Goal: Task Accomplishment & Management: Use online tool/utility

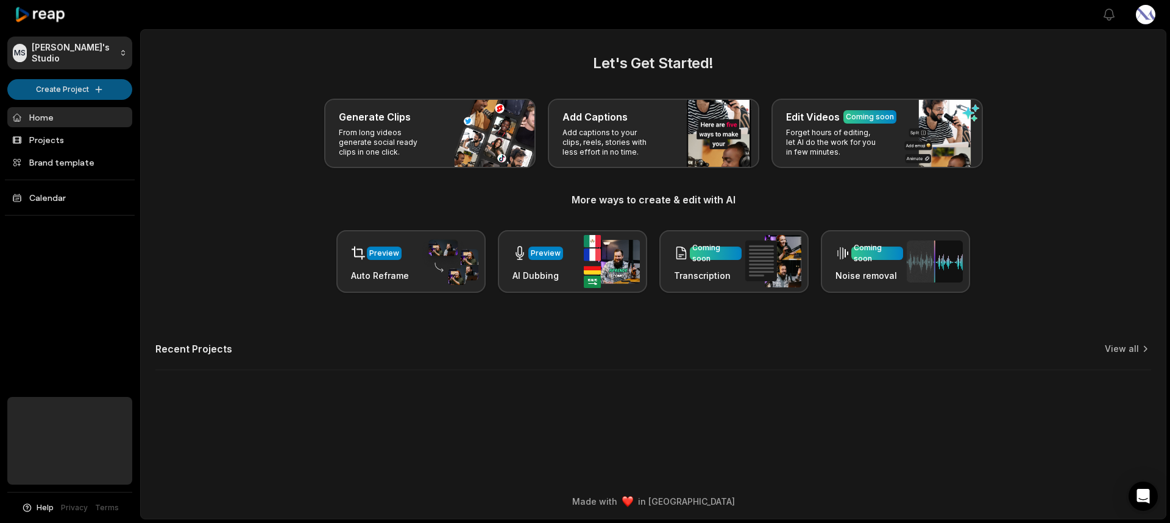
click at [85, 82] on html "MS [PERSON_NAME]'s Studio Create Project Home Projects Brand template Calendar …" at bounding box center [585, 261] width 1170 height 523
click at [60, 109] on link "Create Clips" at bounding box center [69, 114] width 119 height 20
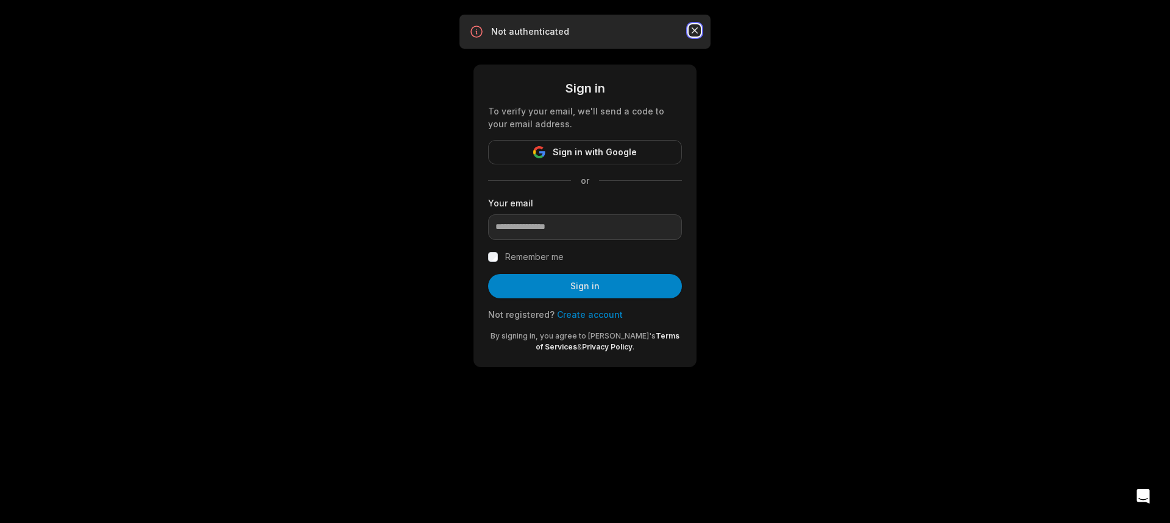
click at [694, 27] on icon "button" at bounding box center [694, 30] width 12 height 12
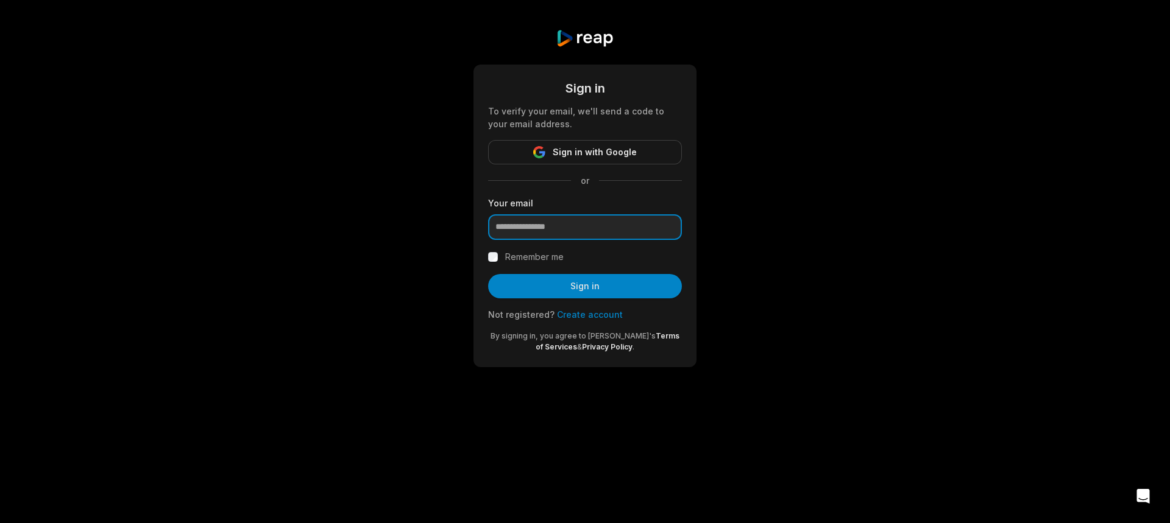
click at [536, 230] on input "email" at bounding box center [585, 227] width 194 height 26
type input "**********"
drag, startPoint x: 548, startPoint y: 276, endPoint x: 585, endPoint y: 278, distance: 37.8
click at [549, 276] on button "Sign in" at bounding box center [585, 286] width 194 height 24
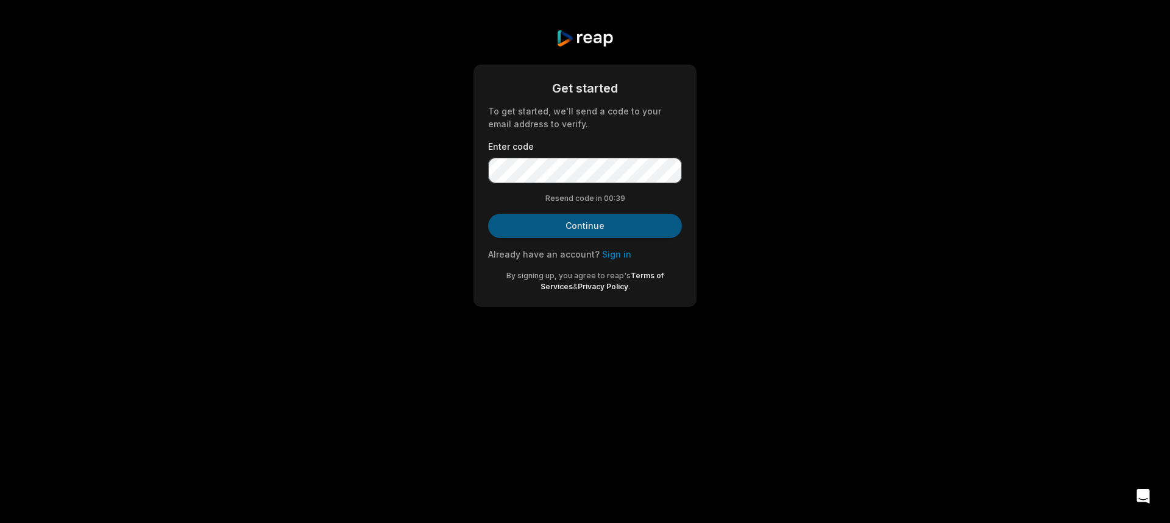
click at [598, 220] on button "Continue" at bounding box center [585, 226] width 194 height 24
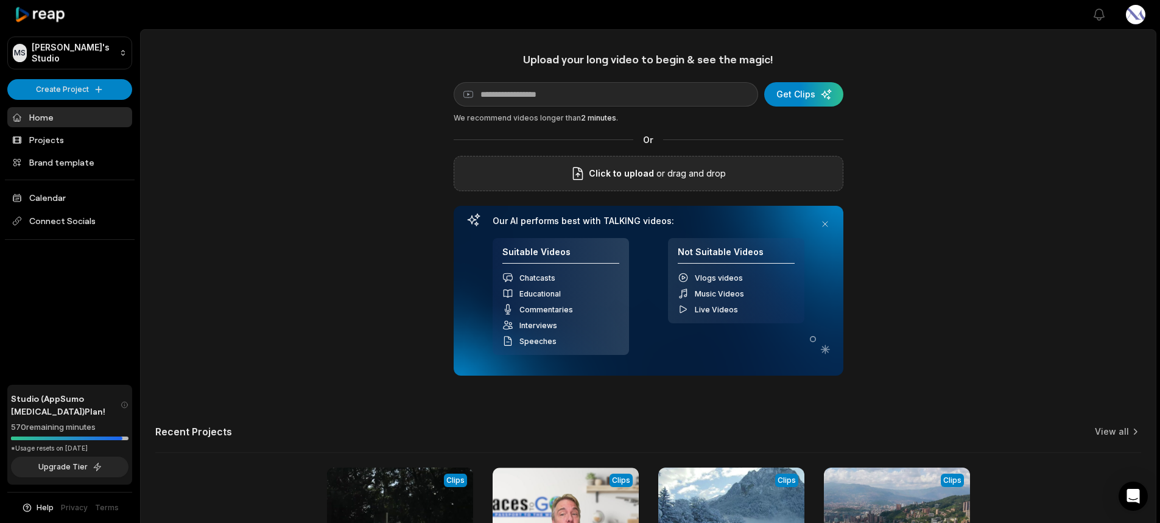
click at [643, 171] on span "Click to upload" at bounding box center [621, 173] width 65 height 15
click at [0, 0] on input "Click to upload" at bounding box center [0, 0] width 0 height 0
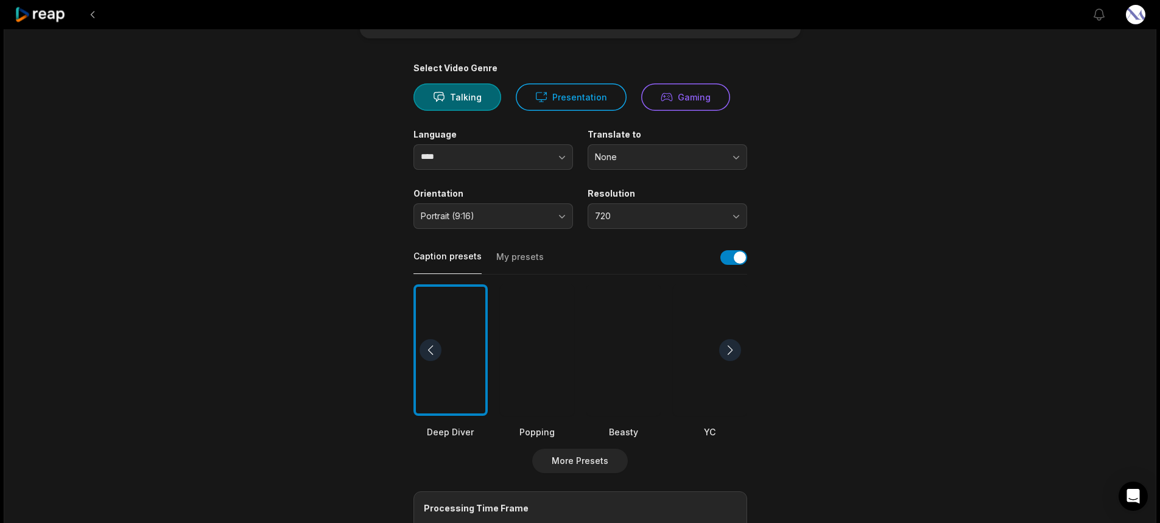
scroll to position [183, 0]
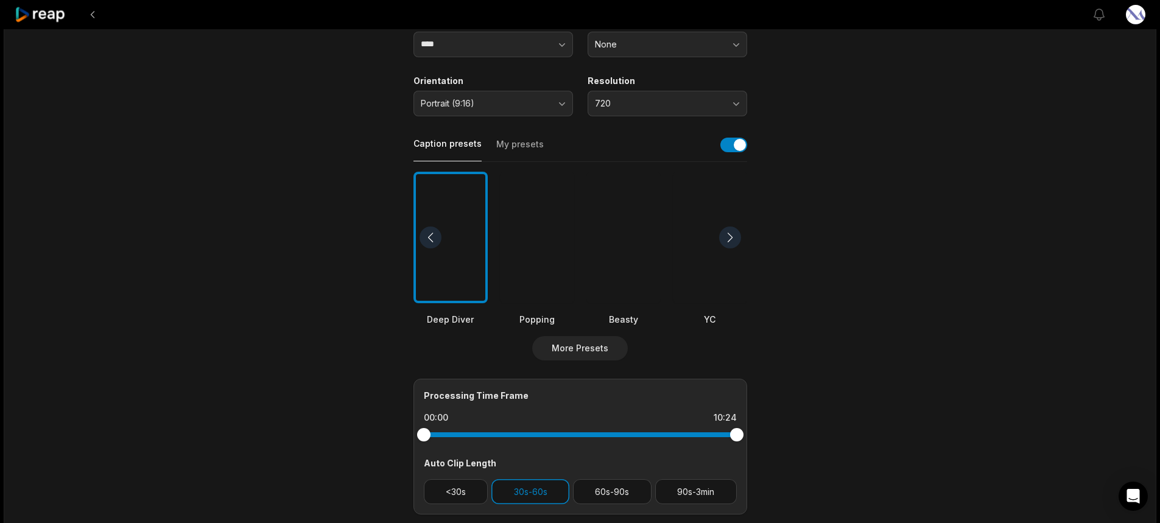
click at [428, 233] on div at bounding box center [431, 238] width 22 height 22
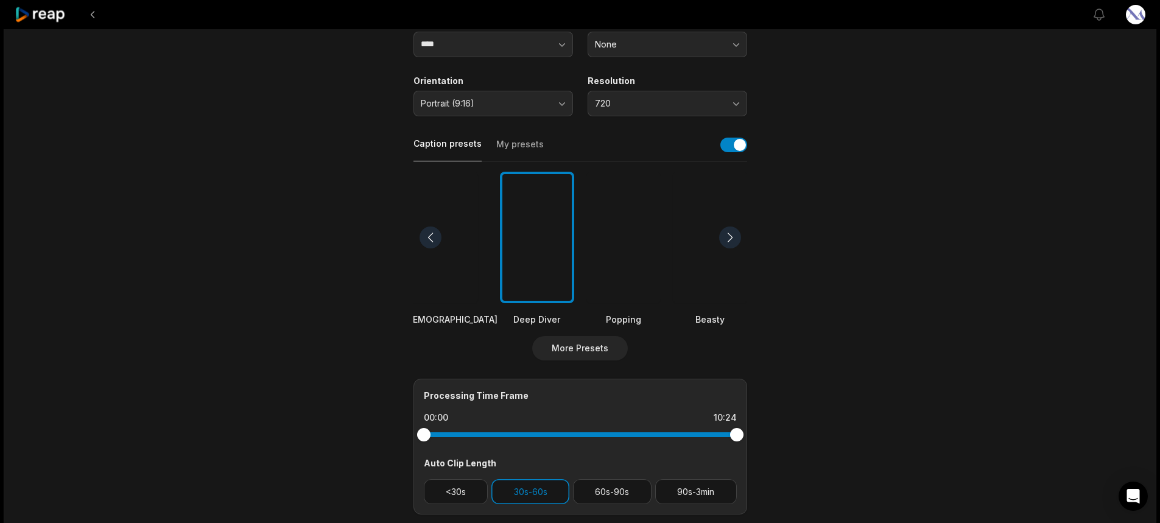
click at [699, 266] on div at bounding box center [710, 238] width 74 height 132
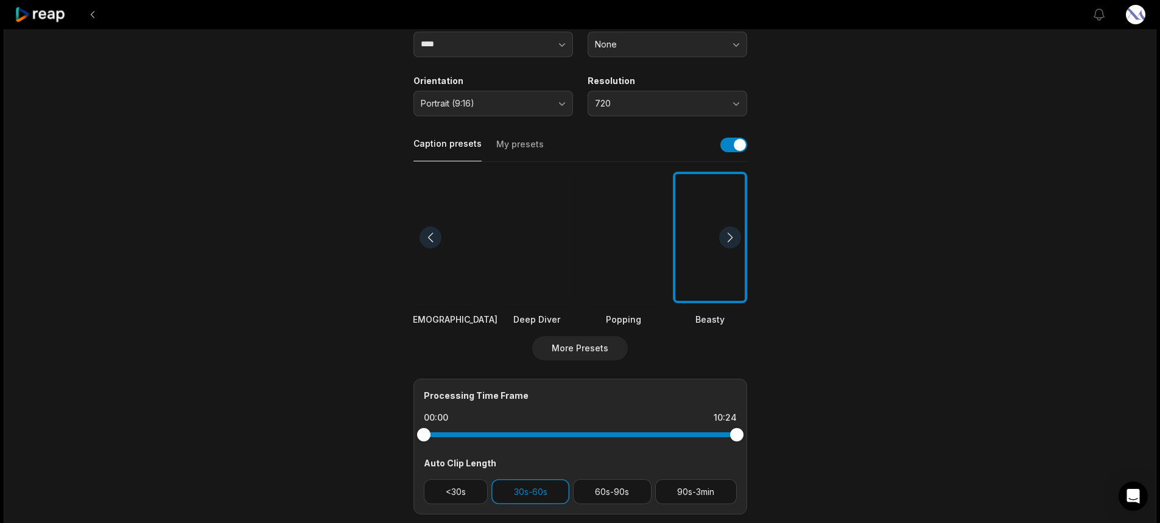
click at [730, 235] on div at bounding box center [730, 238] width 22 height 22
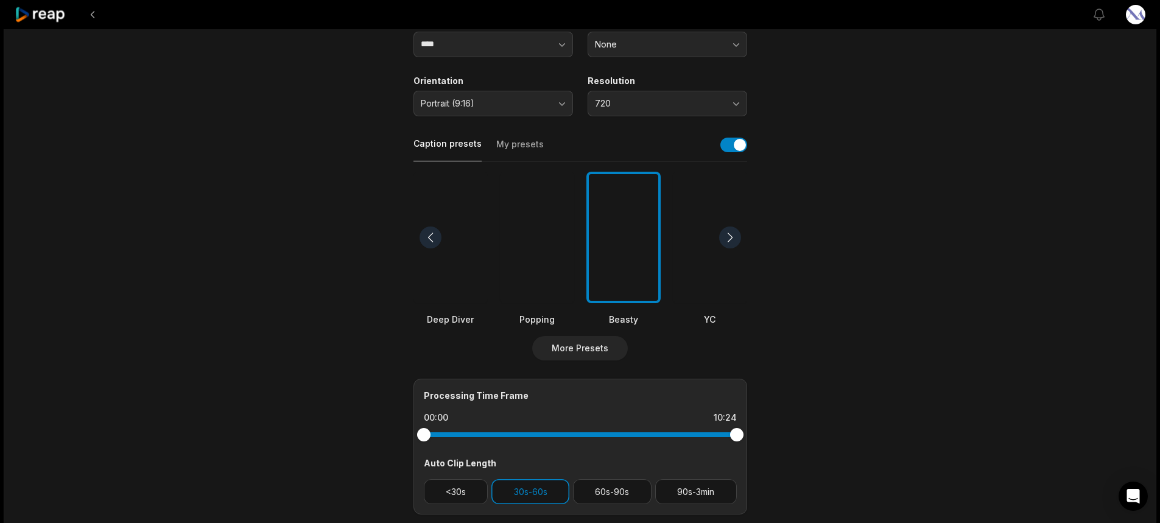
click at [730, 238] on div at bounding box center [730, 238] width 22 height 22
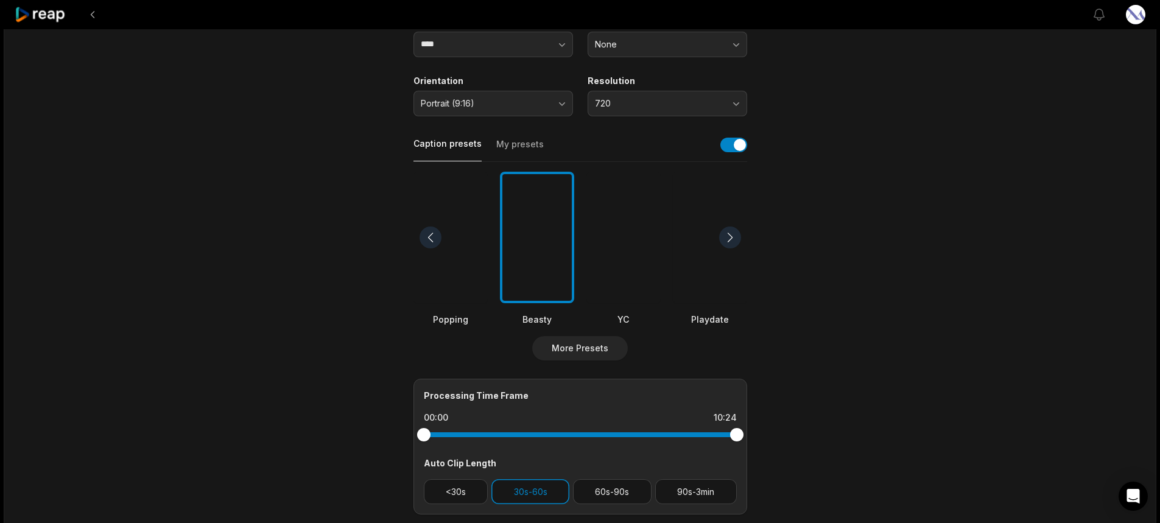
click at [730, 238] on div at bounding box center [730, 238] width 22 height 22
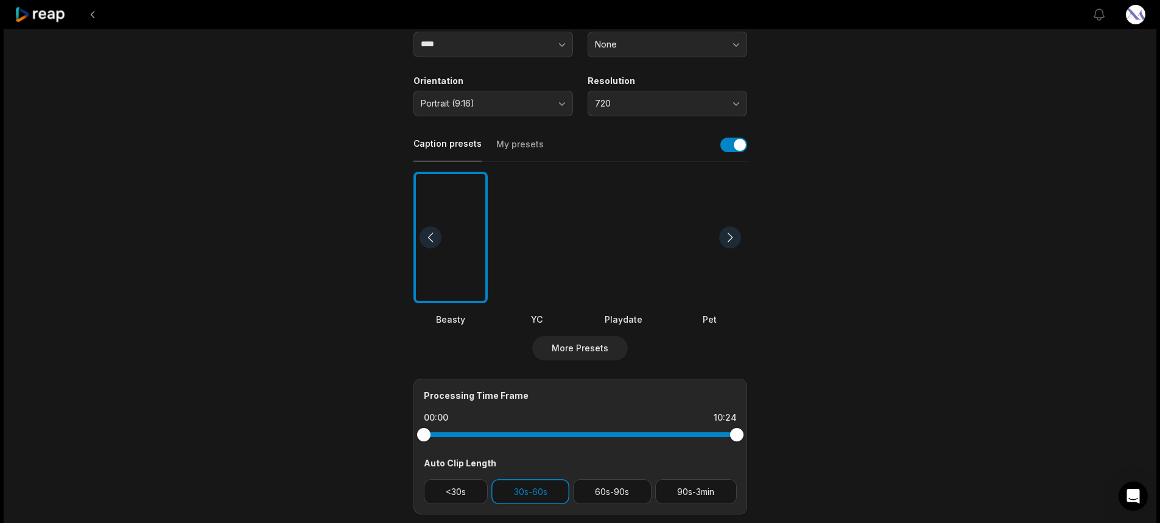
click at [730, 238] on div at bounding box center [730, 238] width 22 height 22
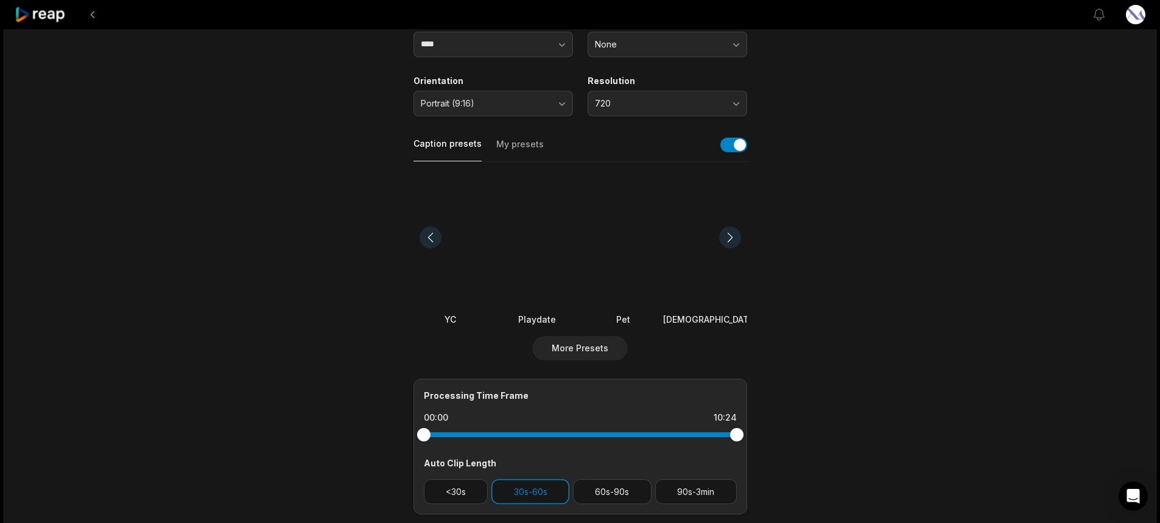
click at [730, 238] on div at bounding box center [730, 238] width 22 height 22
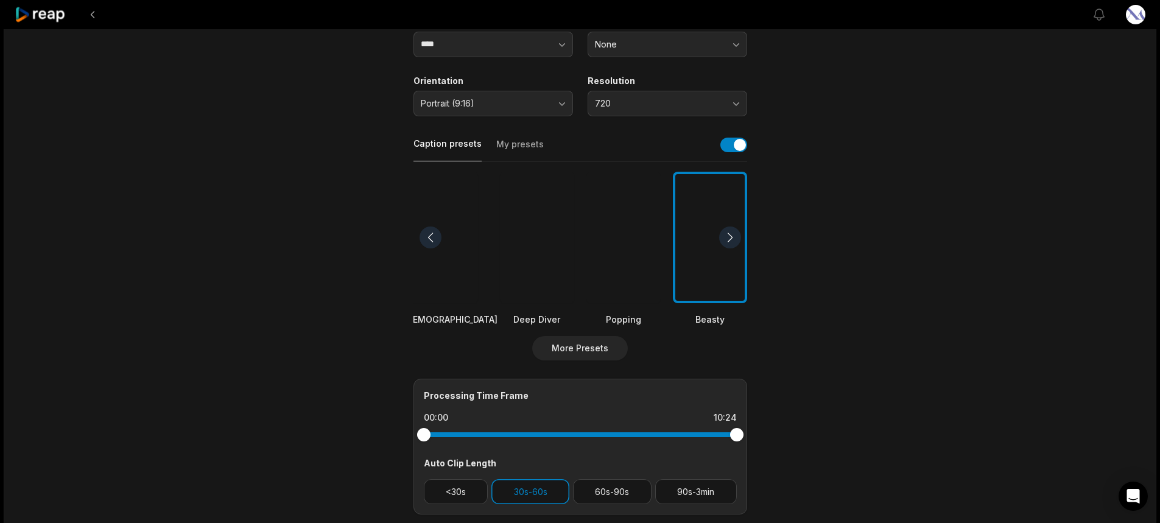
click at [730, 238] on div at bounding box center [730, 238] width 22 height 22
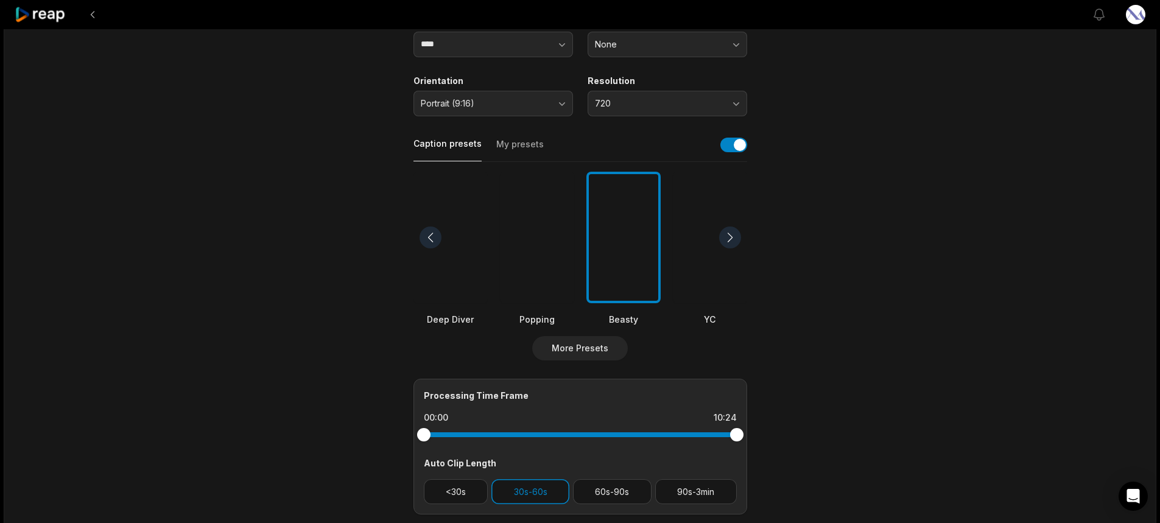
click at [514, 260] on div at bounding box center [537, 238] width 74 height 132
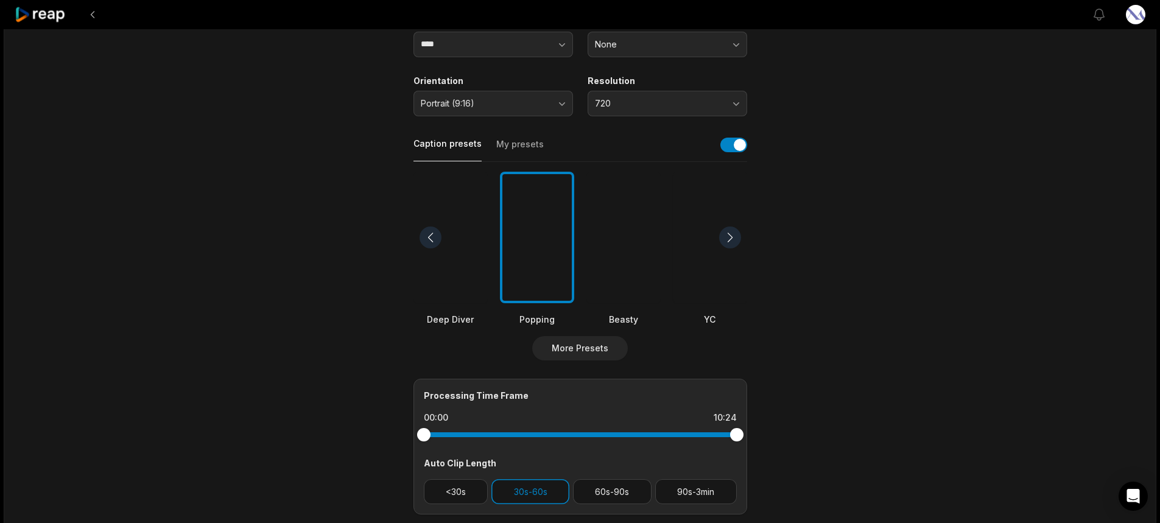
click at [724, 239] on div at bounding box center [730, 238] width 22 height 22
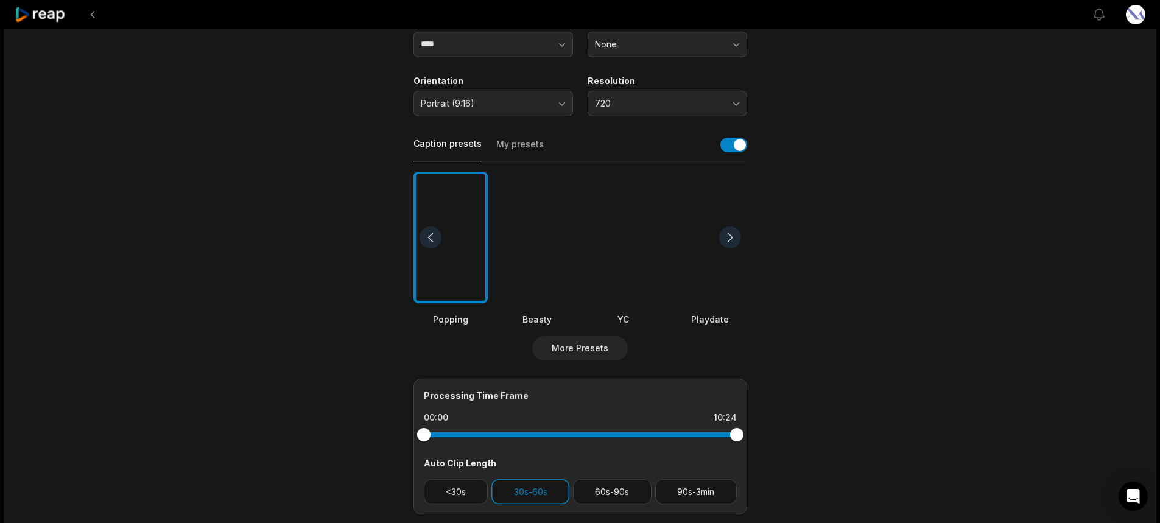
click at [724, 239] on div at bounding box center [730, 238] width 22 height 22
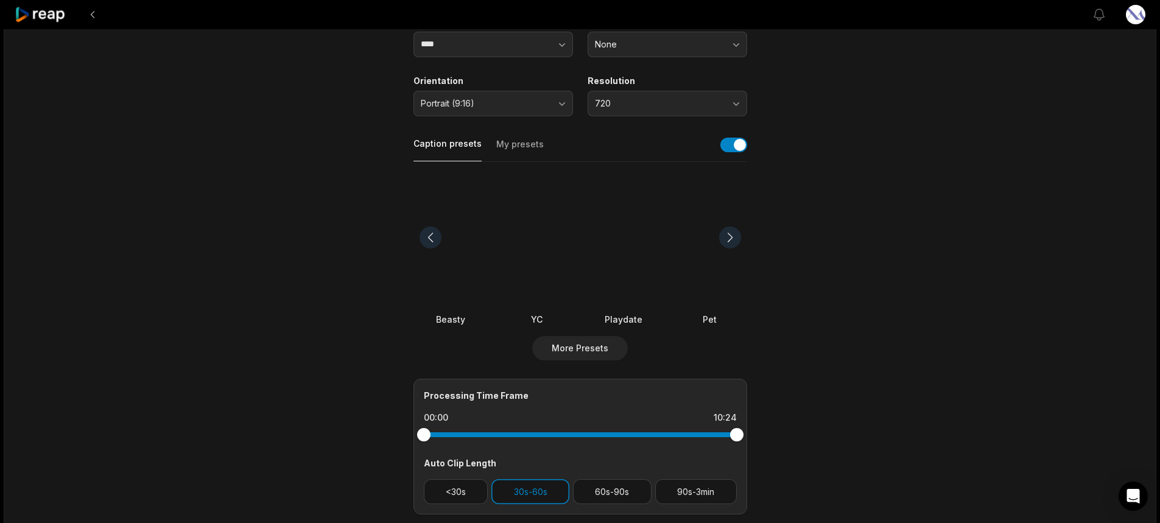
click at [724, 239] on div at bounding box center [730, 238] width 22 height 22
click at [723, 244] on div at bounding box center [730, 238] width 22 height 22
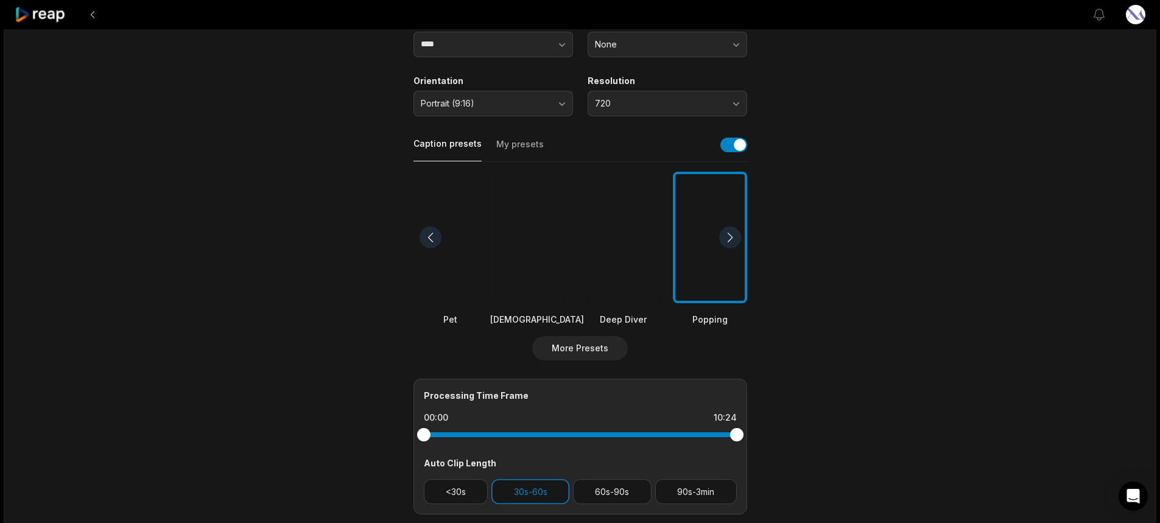
click at [723, 240] on div at bounding box center [730, 238] width 22 height 22
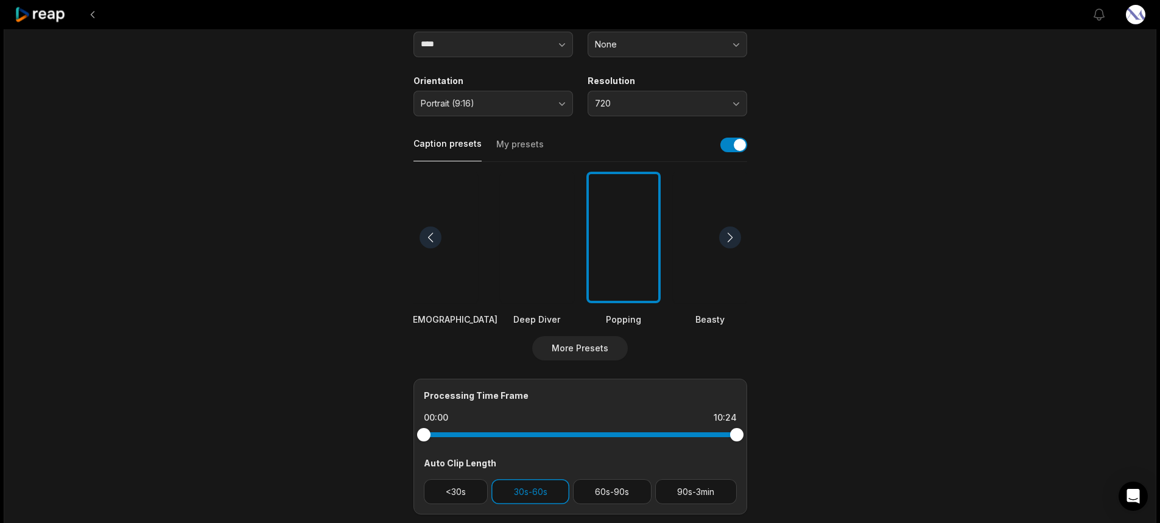
click at [724, 241] on div at bounding box center [730, 238] width 22 height 22
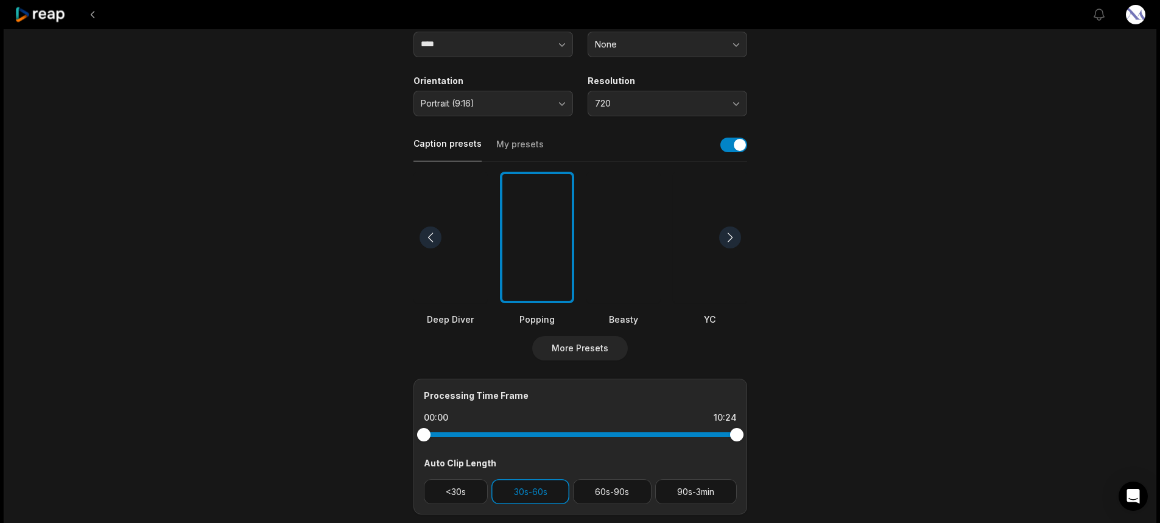
click at [613, 270] on div at bounding box center [624, 238] width 74 height 132
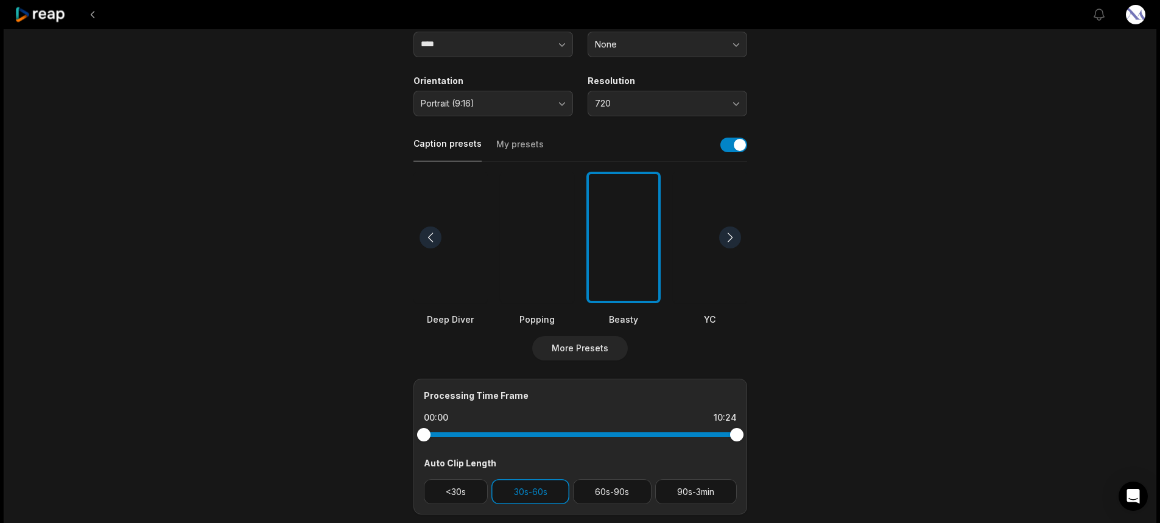
scroll to position [0, 0]
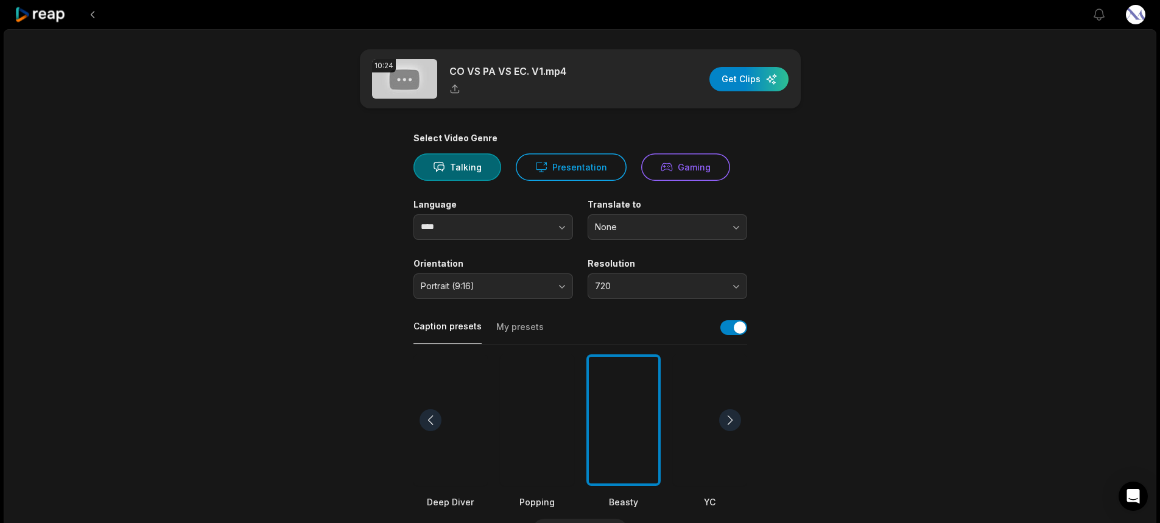
click at [1140, 18] on html "View notifications Open user menu 10:24 CO VS PA VS EC. V1.mp4 Get Clips Select…" at bounding box center [580, 261] width 1160 height 523
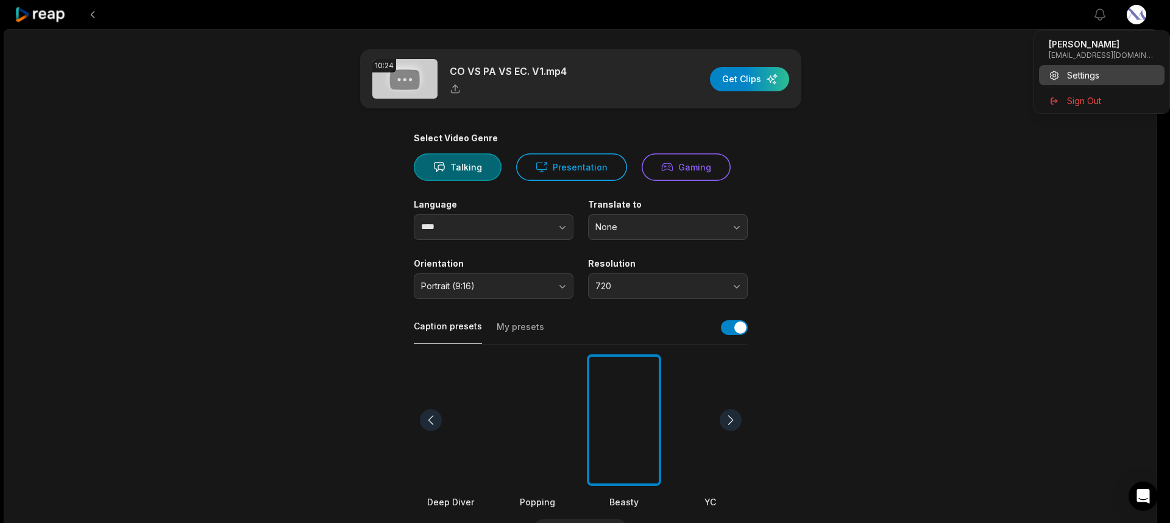
click at [1073, 73] on span "Settings" at bounding box center [1083, 75] width 32 height 13
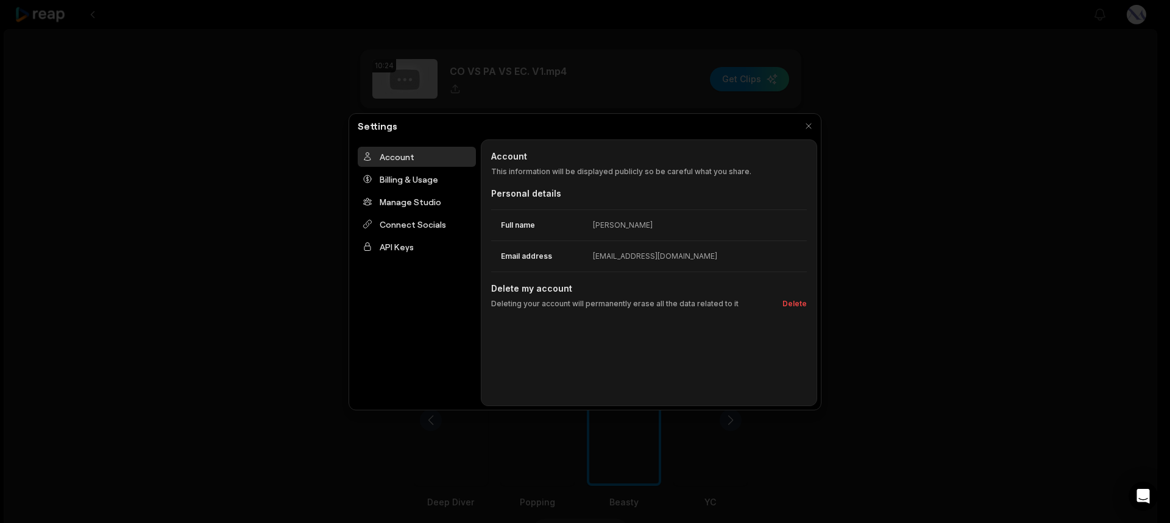
click at [1115, 148] on div at bounding box center [585, 261] width 1170 height 523
